Goal: Check status: Check status

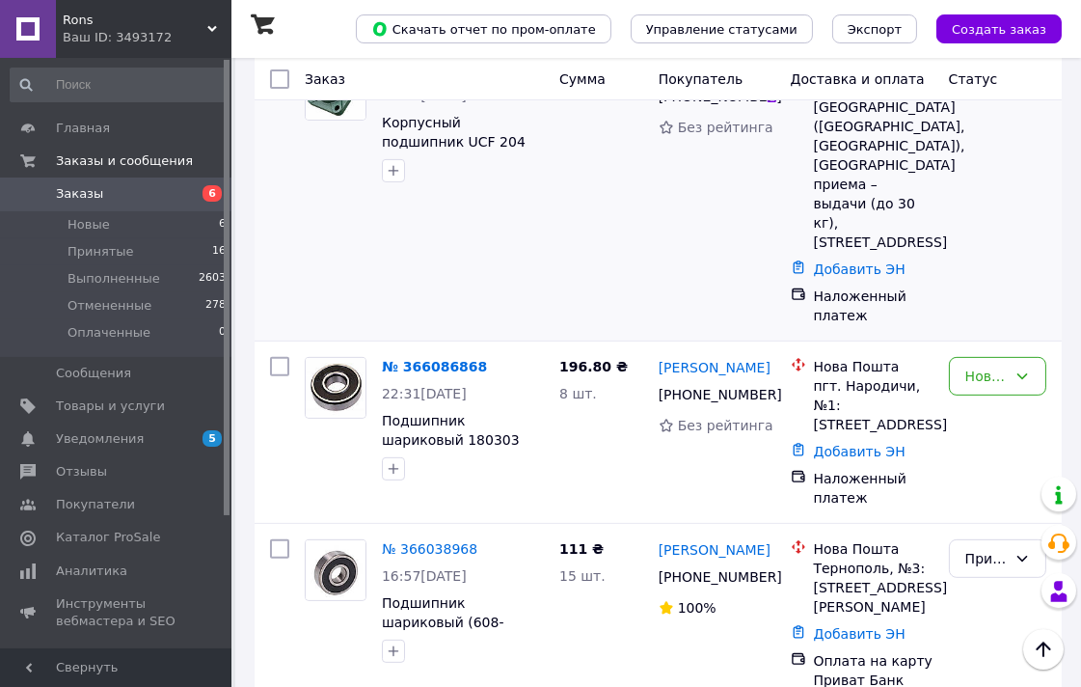
scroll to position [1072, 0]
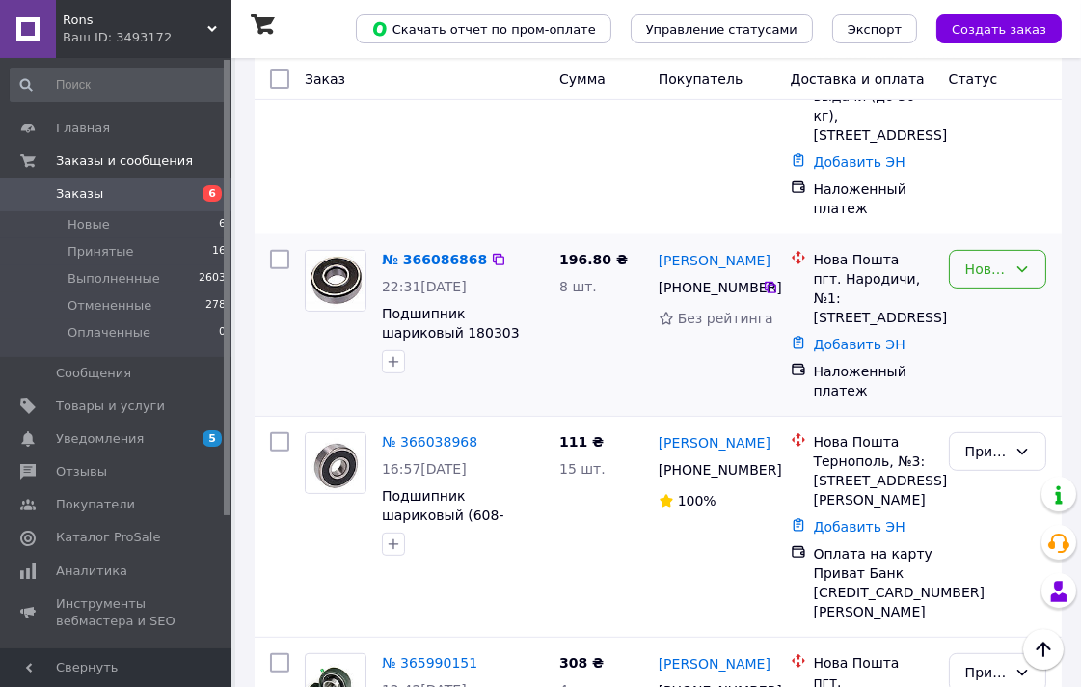
click at [1019, 261] on icon at bounding box center [1022, 268] width 15 height 15
click at [987, 276] on li "Принят" at bounding box center [998, 274] width 96 height 35
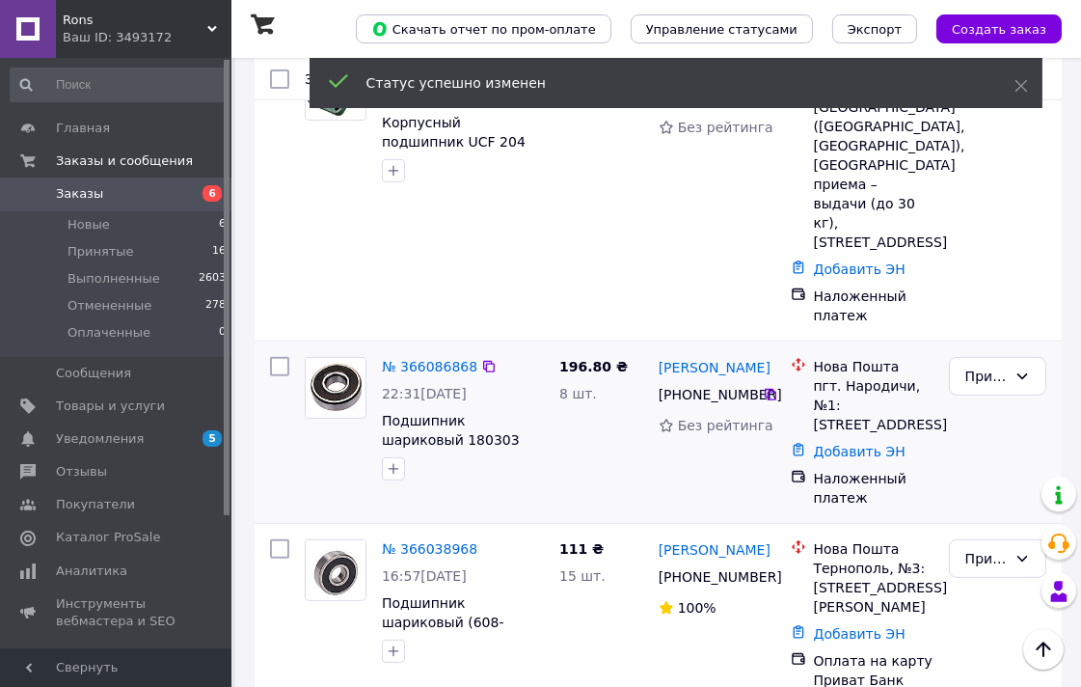
scroll to position [857, 0]
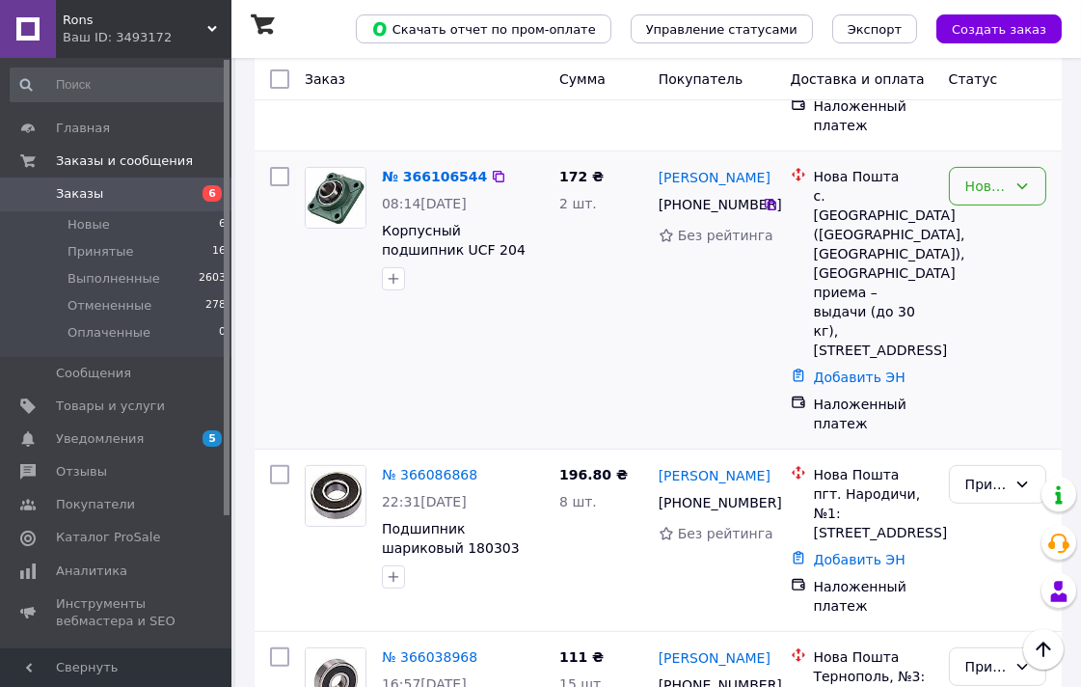
click at [1000, 176] on div "Новый" at bounding box center [986, 186] width 41 height 21
click at [990, 205] on li "Принят" at bounding box center [998, 209] width 96 height 35
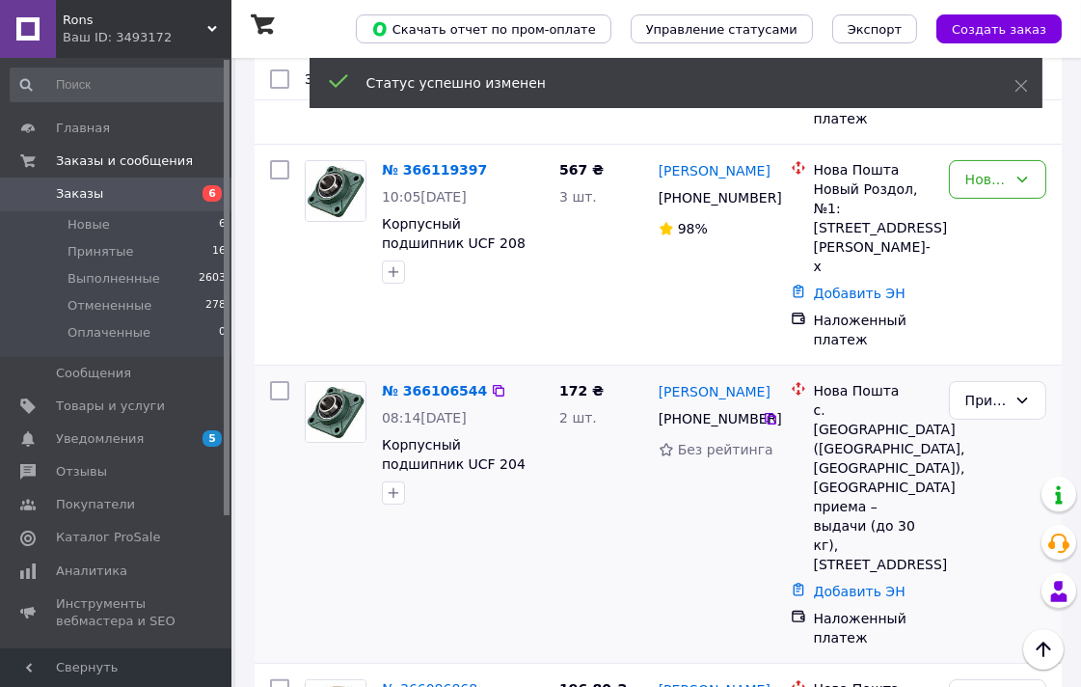
scroll to position [535, 0]
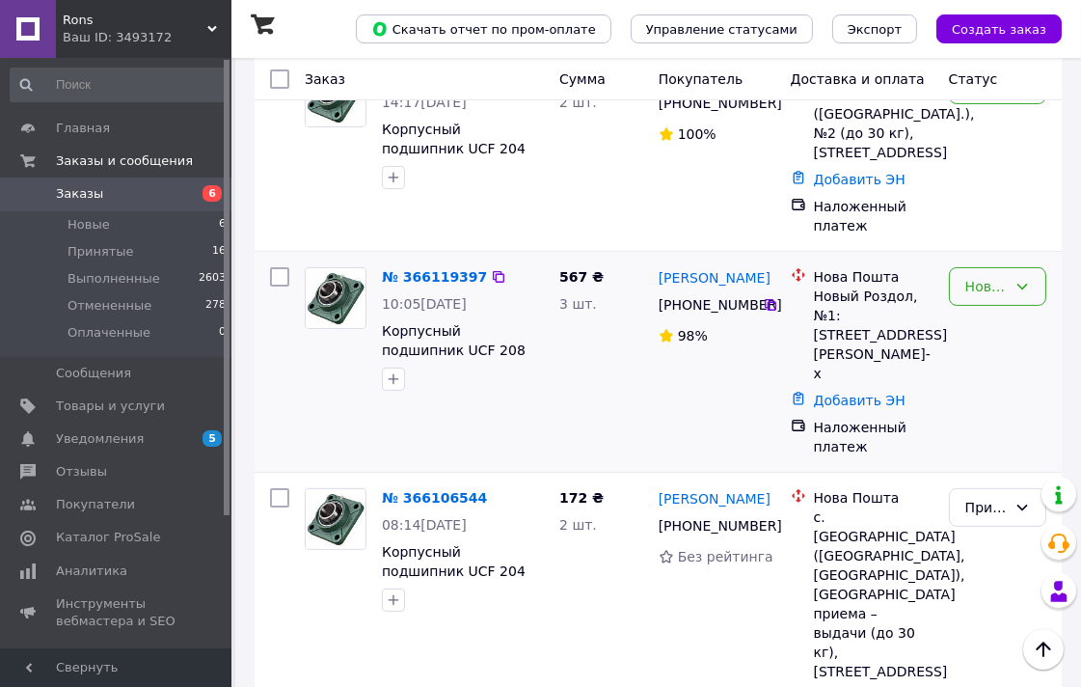
click at [996, 297] on div "Новый" at bounding box center [986, 286] width 41 height 21
click at [1004, 345] on li "Принят" at bounding box center [998, 348] width 96 height 35
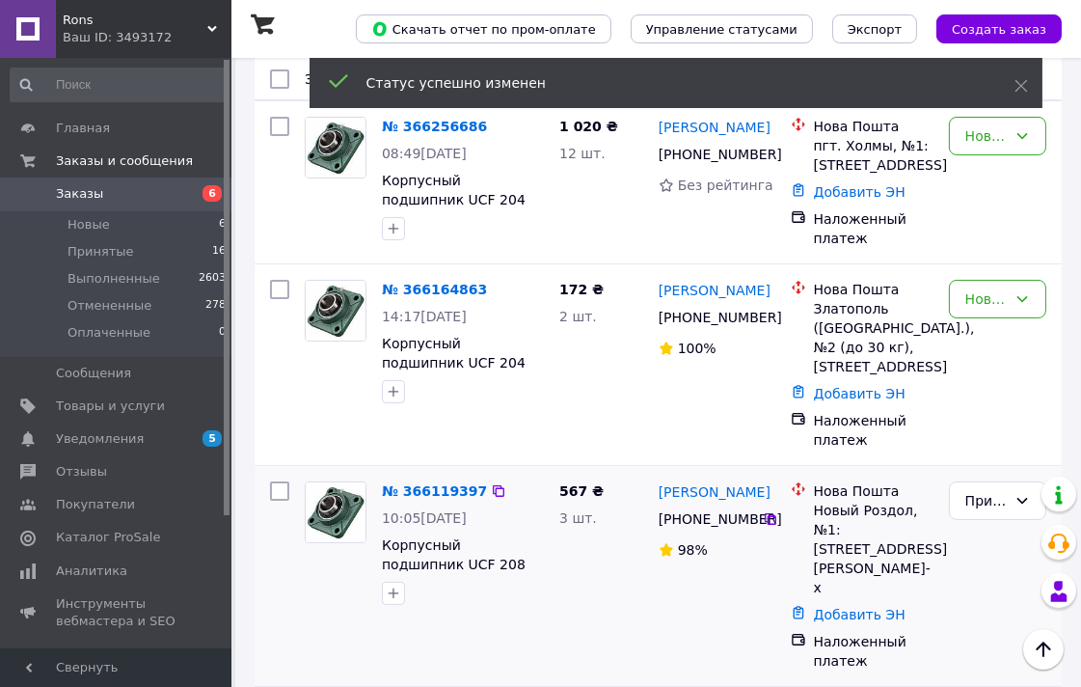
scroll to position [321, 0]
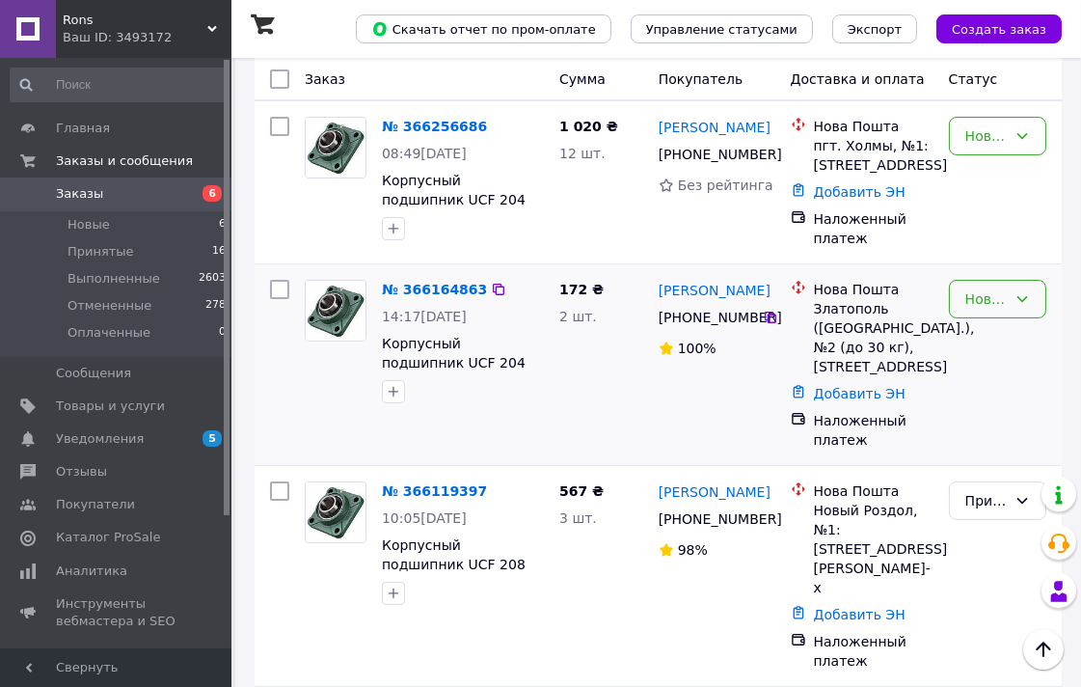
click at [1010, 305] on div "Новый" at bounding box center [997, 299] width 97 height 39
click at [998, 339] on li "Принят" at bounding box center [998, 341] width 96 height 35
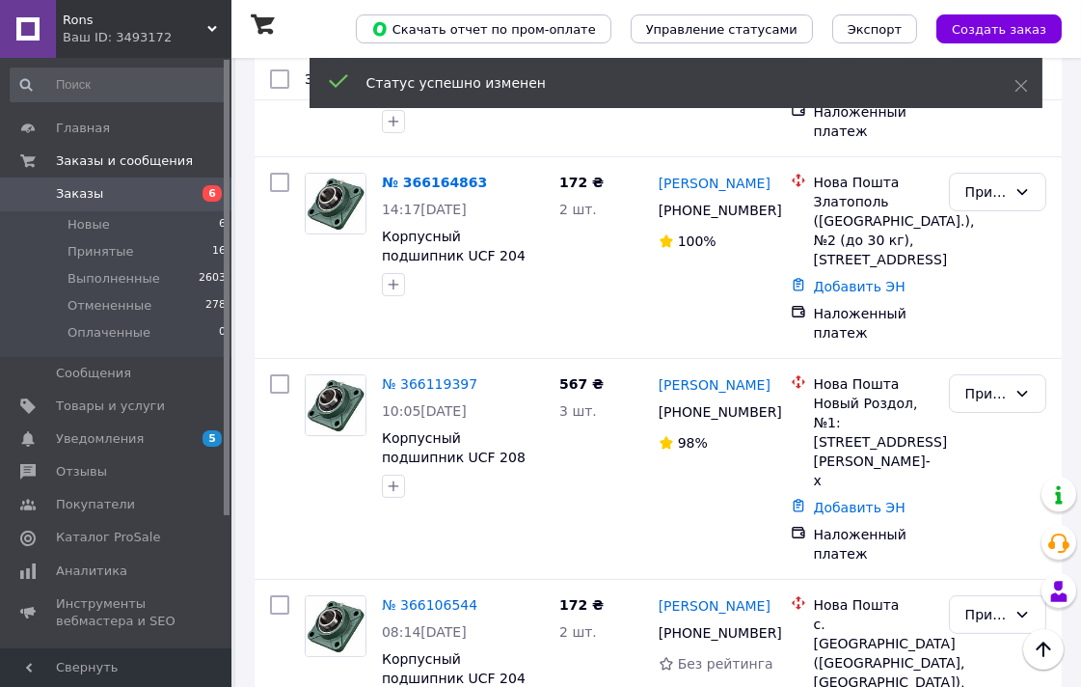
scroll to position [214, 0]
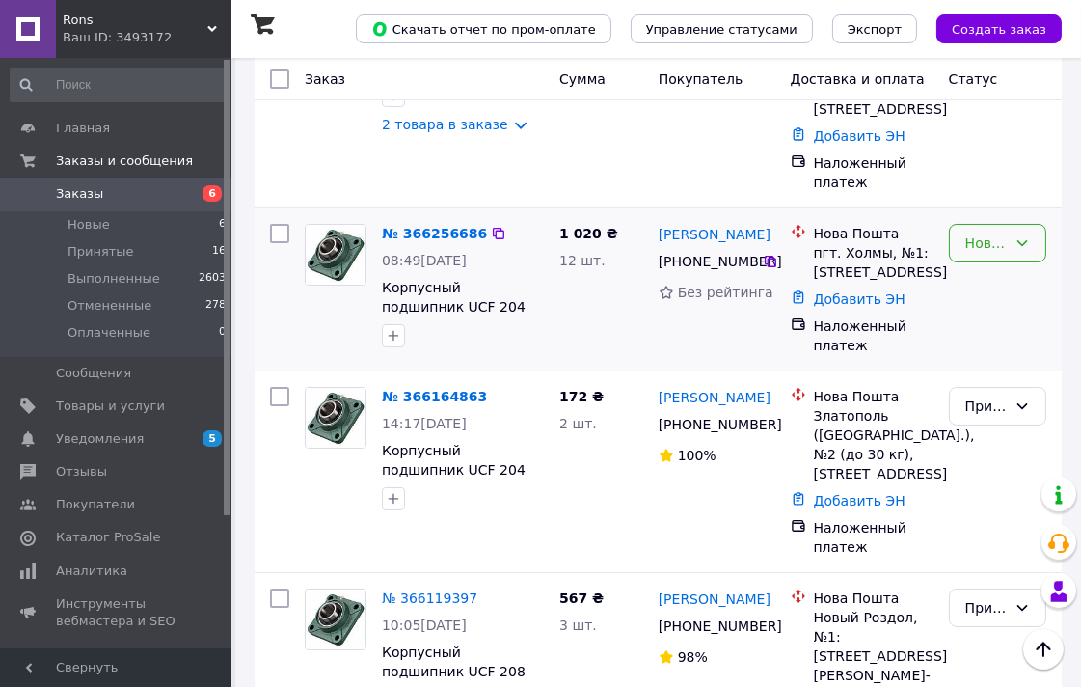
click at [1020, 247] on icon at bounding box center [1022, 242] width 15 height 15
click at [1006, 282] on li "Принят" at bounding box center [998, 285] width 96 height 35
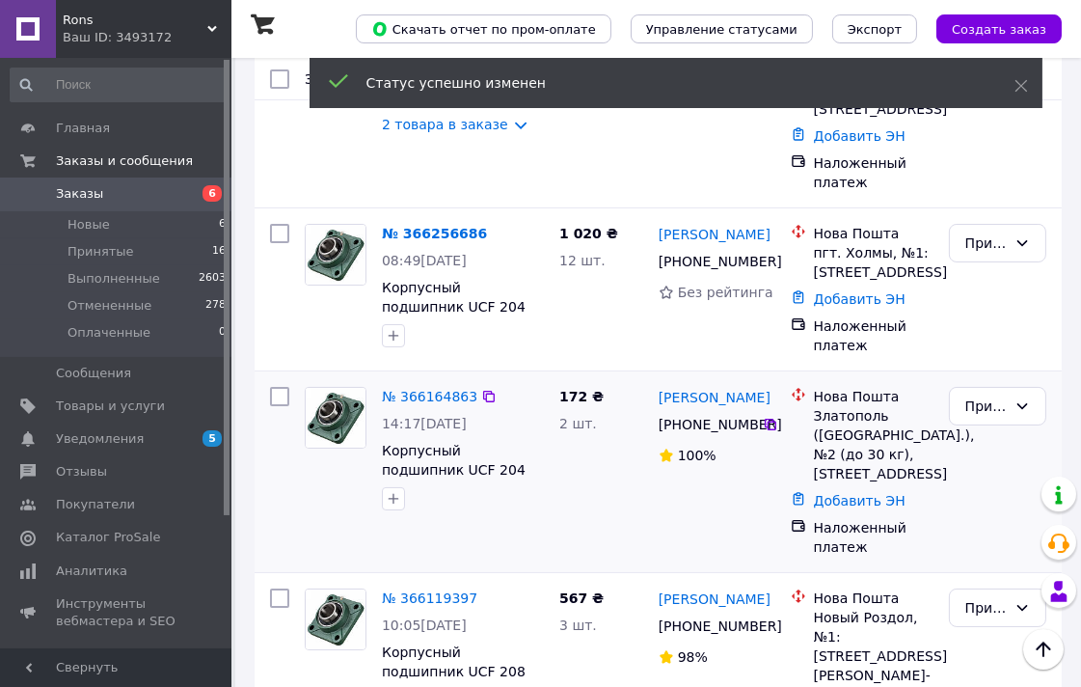
scroll to position [0, 0]
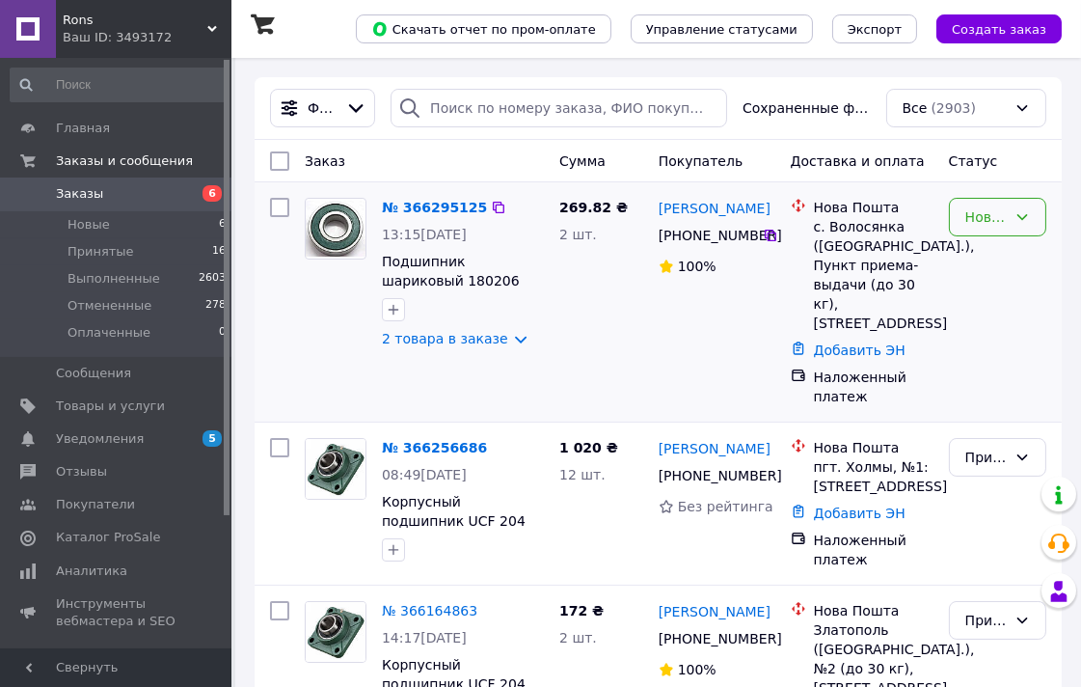
click at [1015, 229] on div "Новый" at bounding box center [997, 217] width 97 height 39
click at [998, 253] on li "Принят" at bounding box center [998, 260] width 96 height 35
click at [92, 248] on span "Принятые" at bounding box center [101, 251] width 67 height 17
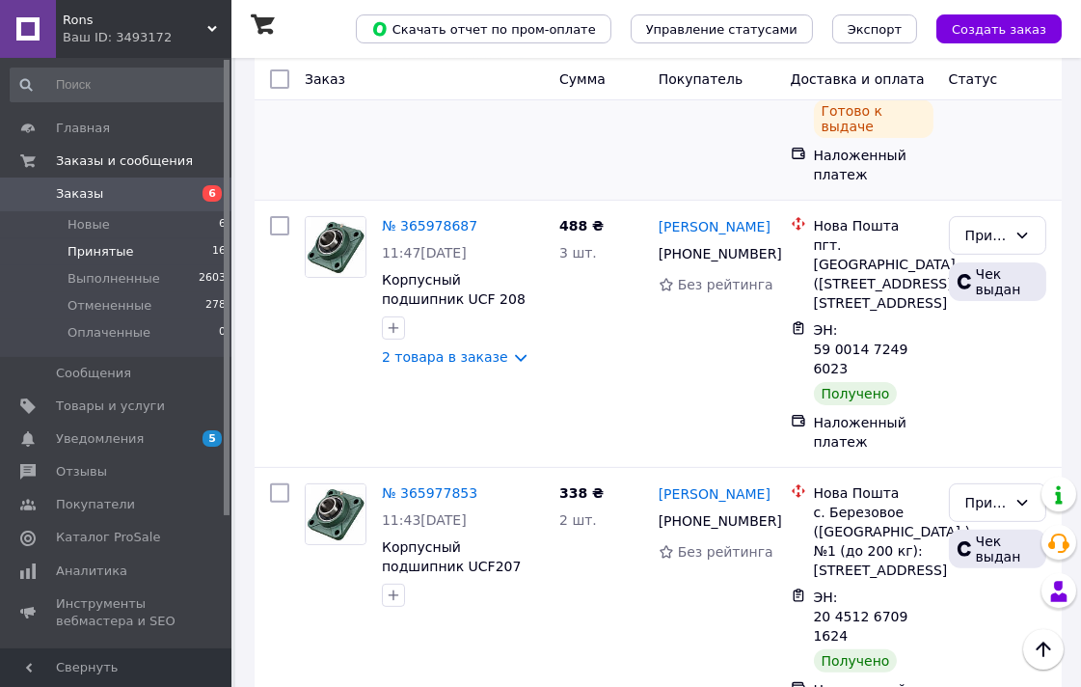
scroll to position [642, 0]
